Goal: Register for event/course

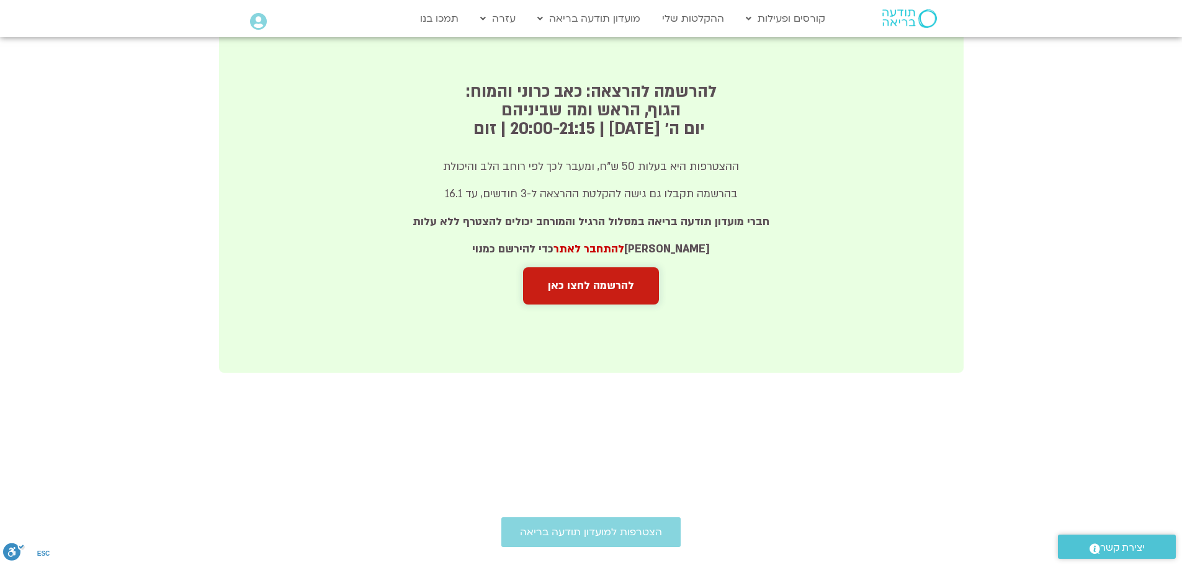
click at [615, 280] on span "להרשמה לחצו כאן" at bounding box center [591, 286] width 86 height 12
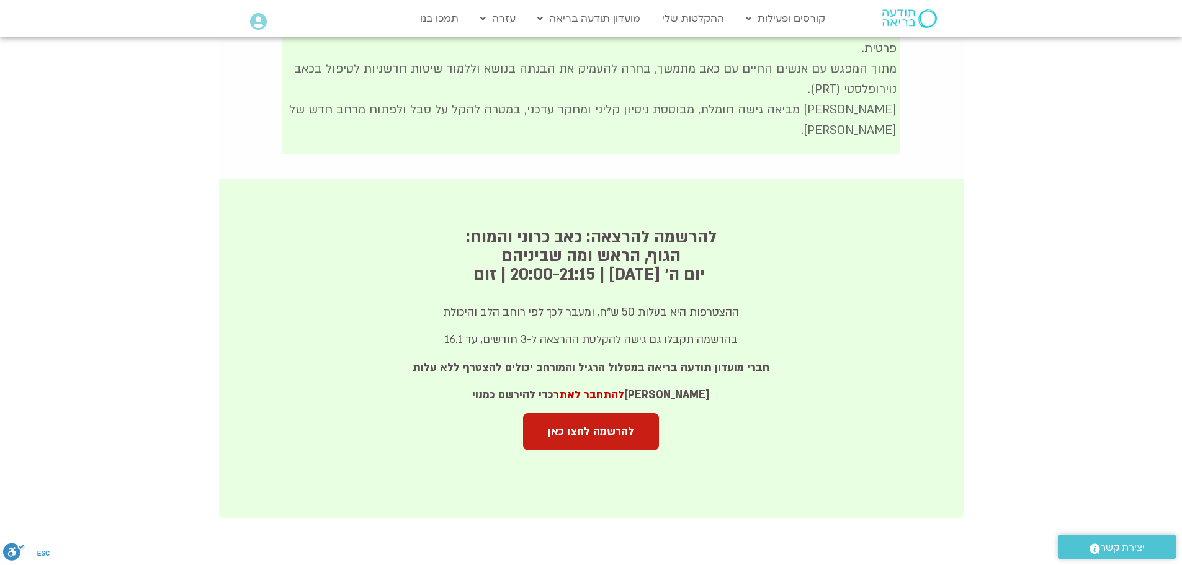
scroll to position [682, 0]
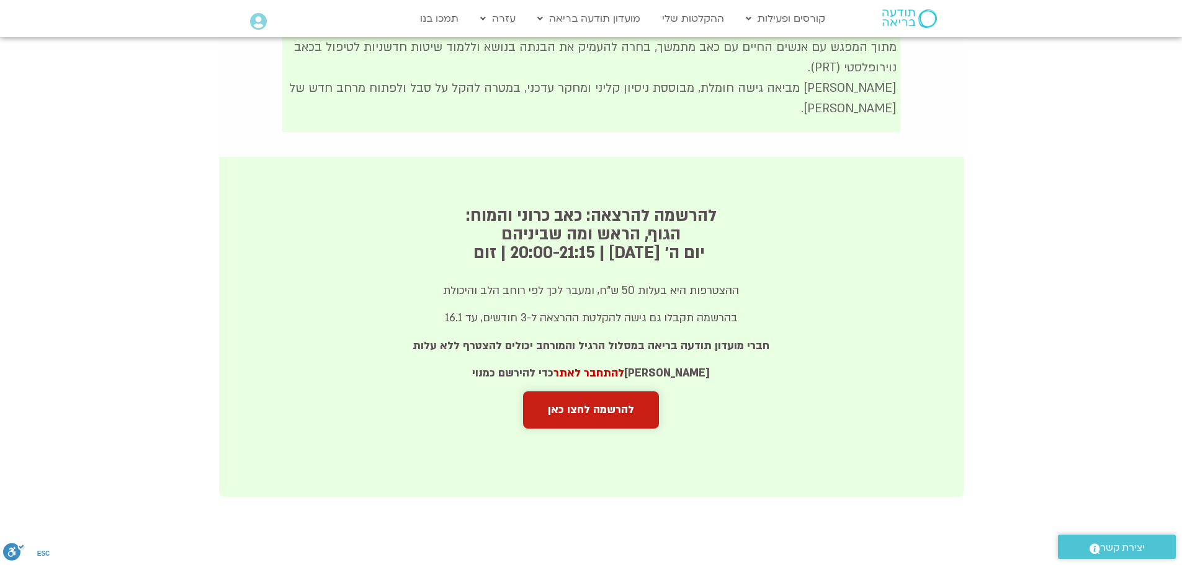
click at [564, 404] on span "להרשמה לחצו כאן" at bounding box center [591, 410] width 86 height 12
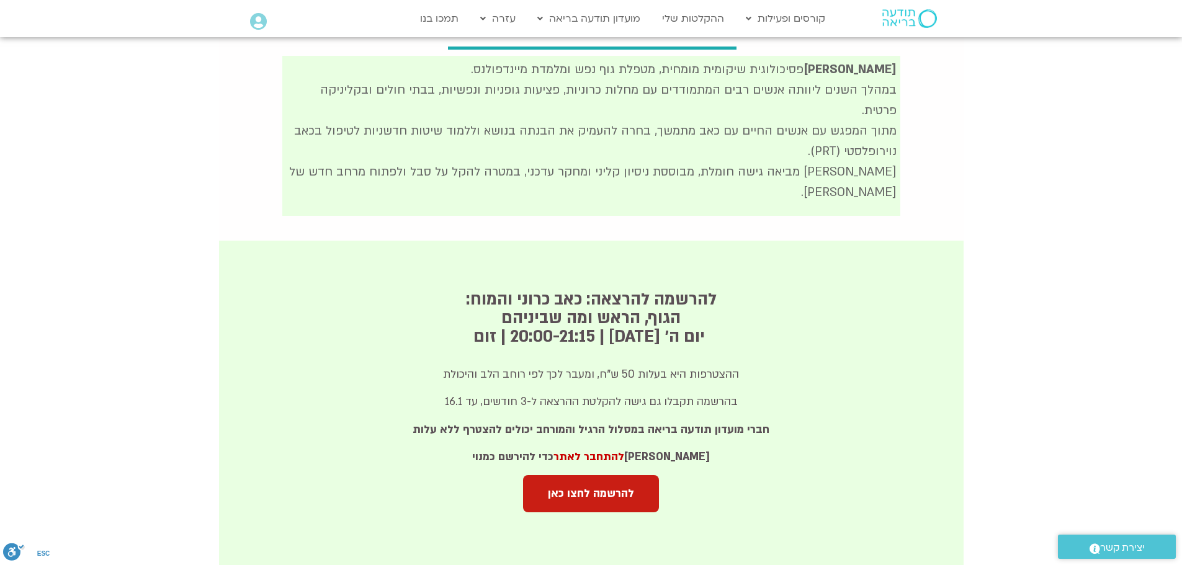
scroll to position [620, 0]
